Goal: Check status: Check status

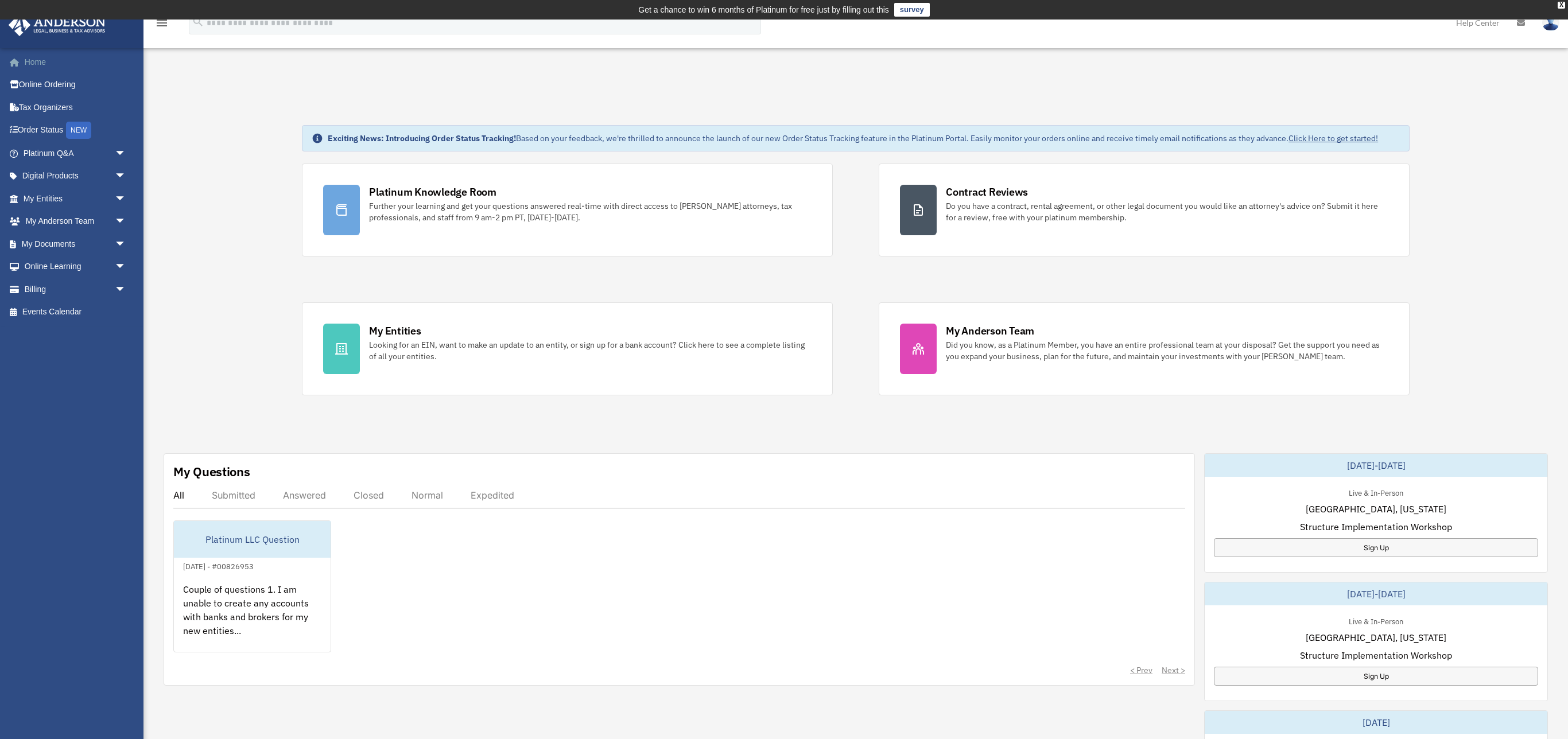
click at [34, 59] on link "Home" at bounding box center [75, 62] width 135 height 23
click at [57, 125] on link "Order Status NEW" at bounding box center [80, 130] width 144 height 23
click at [141, 23] on link at bounding box center [71, 24] width 144 height 49
